Goal: Information Seeking & Learning: Understand process/instructions

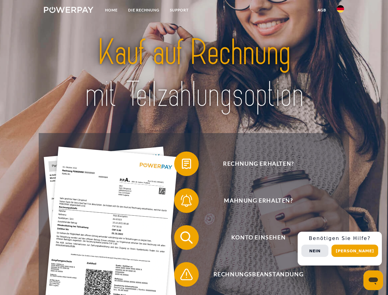
click at [69, 11] on img at bounding box center [68, 10] width 49 height 6
click at [341, 11] on img at bounding box center [340, 8] width 7 height 7
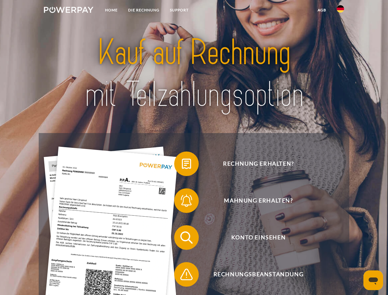
click at [322, 10] on link "agb" at bounding box center [322, 10] width 19 height 11
click at [182, 165] on span at bounding box center [177, 163] width 31 height 31
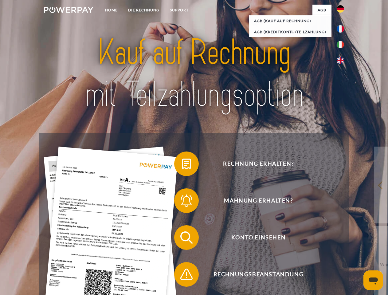
click at [182, 202] on span at bounding box center [177, 200] width 31 height 31
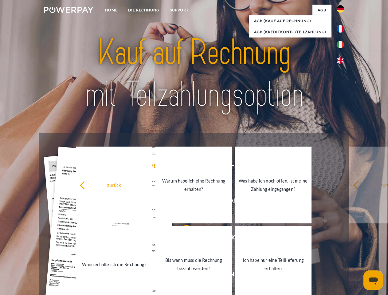
click at [182, 239] on link "Bis wann muss die Rechnung bezahlt werden?" at bounding box center [194, 264] width 77 height 77
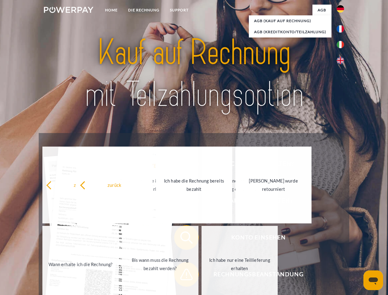
click at [202, 276] on link "Ich habe nur eine Teillieferung erhalten" at bounding box center [240, 264] width 77 height 77
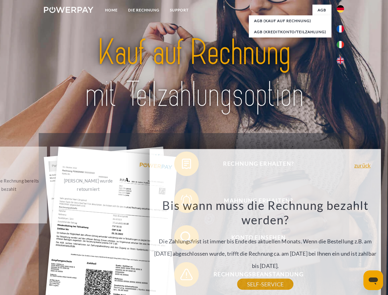
click at [342, 249] on div "Rechnung erhalten? Mahnung erhalten? Konto einsehen" at bounding box center [194, 256] width 311 height 246
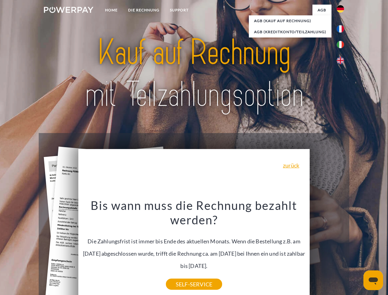
click at [327, 250] on span "Konto einsehen" at bounding box center [258, 237] width 151 height 25
click at [357, 251] on header "Home DIE RECHNUNG SUPPORT" at bounding box center [194, 212] width 388 height 425
